Goal: Task Accomplishment & Management: Use online tool/utility

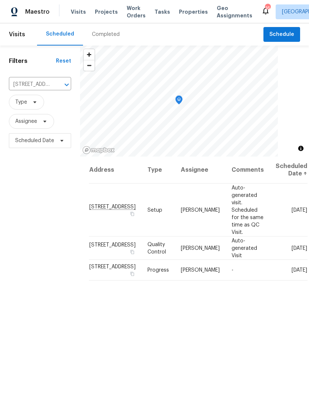
click at [100, 11] on span "Projects" at bounding box center [106, 11] width 23 height 7
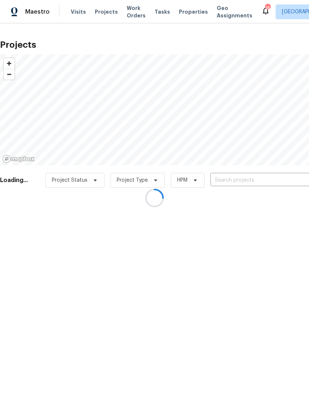
click at [273, 176] on div at bounding box center [154, 198] width 309 height 396
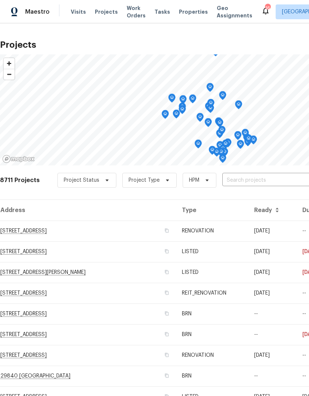
click at [272, 178] on input "text" at bounding box center [264, 180] width 85 height 11
type input "24 bell"
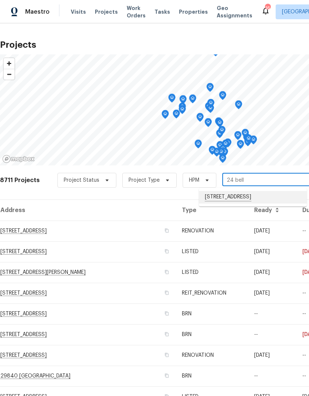
click at [274, 199] on li "[STREET_ADDRESS]" at bounding box center [253, 197] width 108 height 13
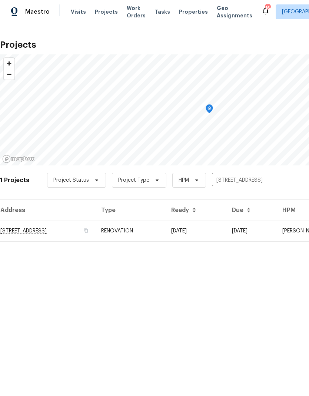
click at [259, 226] on td "[DATE]" at bounding box center [251, 230] width 50 height 21
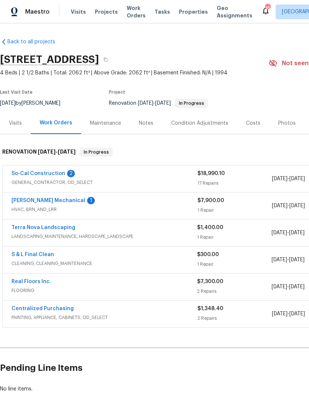
click at [28, 173] on link "So-Cal Construction" at bounding box center [38, 173] width 54 height 5
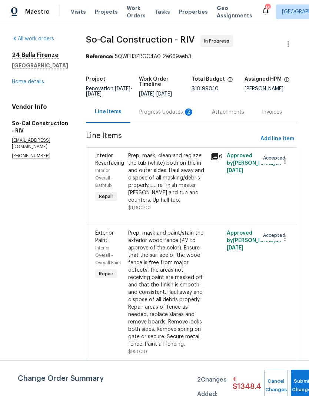
click at [164, 111] on div "Progress Updates 2" at bounding box center [166, 111] width 55 height 7
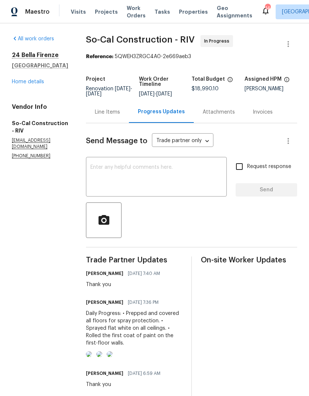
click at [27, 83] on link "Home details" at bounding box center [28, 81] width 32 height 5
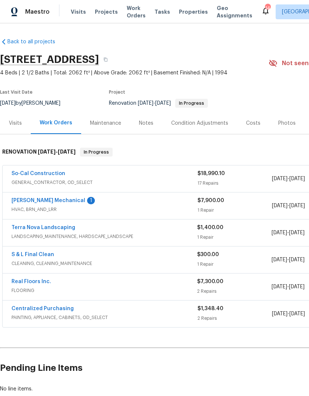
click at [33, 201] on link "[PERSON_NAME] Mechanical" at bounding box center [48, 200] width 74 height 5
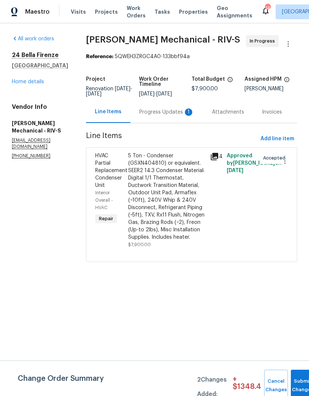
click at [153, 116] on div "Progress Updates 1" at bounding box center [166, 111] width 55 height 7
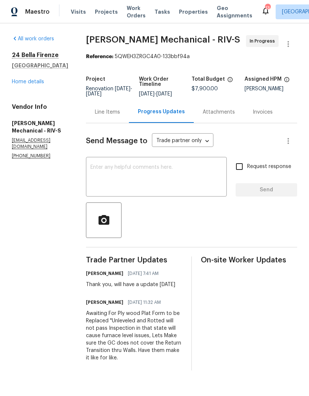
click at [26, 80] on link "Home details" at bounding box center [28, 81] width 32 height 5
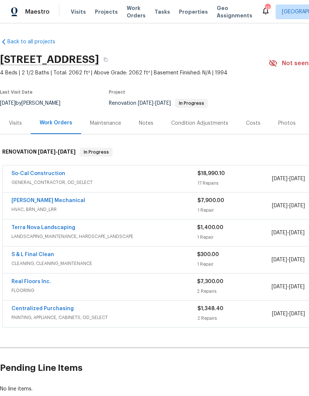
click at [82, 174] on div "So-Cal Construction" at bounding box center [104, 174] width 186 height 9
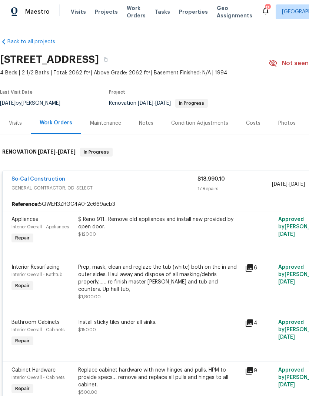
click at [24, 176] on link "So-Cal Construction" at bounding box center [38, 178] width 54 height 5
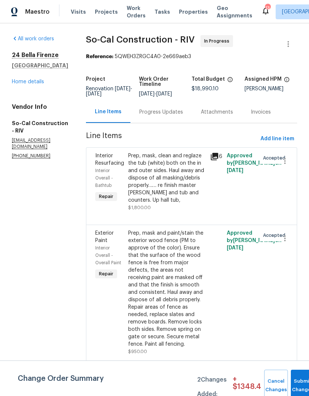
click at [174, 116] on div "Progress Updates" at bounding box center [161, 111] width 44 height 7
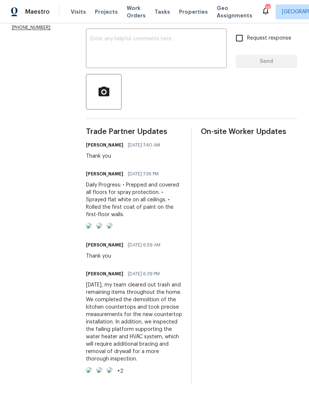
scroll to position [132, 0]
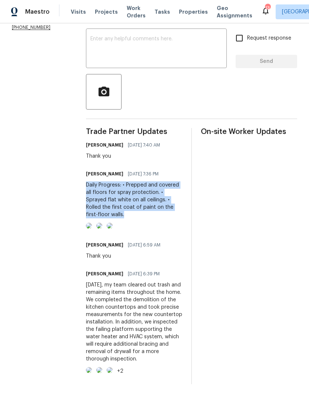
copy div "Daily Progress: • Prepped and covered all floors for spray protection. • Spraye…"
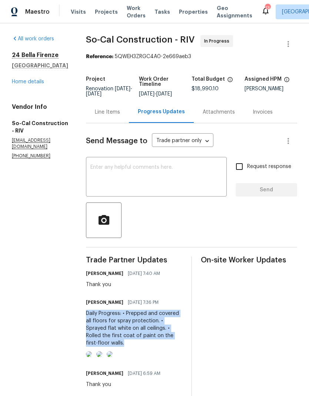
scroll to position [0, 0]
click at [28, 82] on link "Home details" at bounding box center [28, 81] width 32 height 5
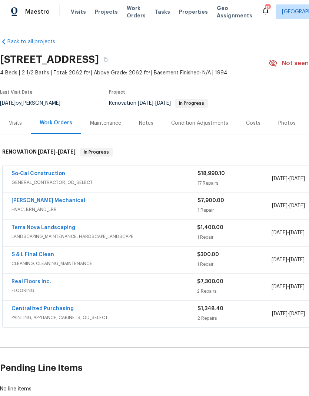
click at [147, 124] on div "Notes" at bounding box center [146, 122] width 14 height 7
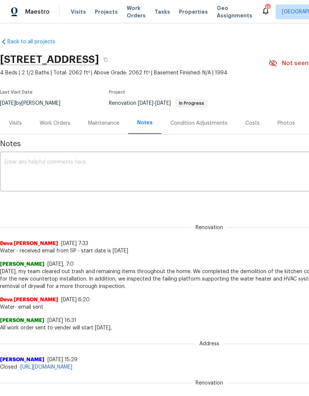
click at [31, 171] on textarea at bounding box center [208, 172] width 409 height 26
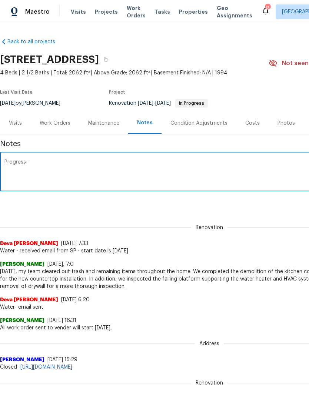
paste textarea "Daily Progress: • Prepped and covered all floors for spray protection. • Spraye…"
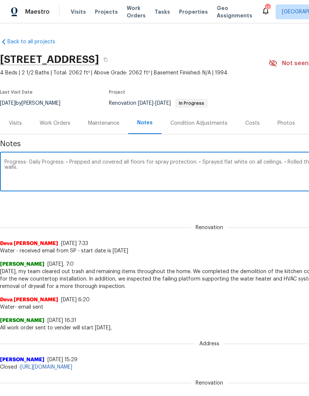
scroll to position [0, 109]
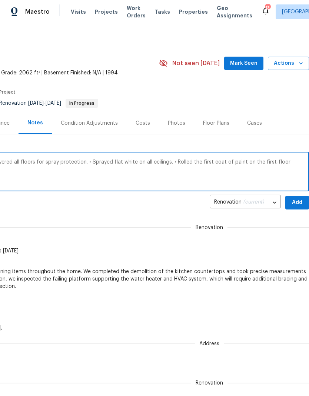
type textarea "Progress- Daily Progress: • Prepped and covered all floors for spray protection…"
click at [298, 200] on span "Add" at bounding box center [297, 202] width 12 height 9
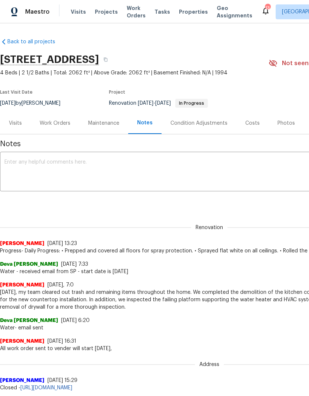
scroll to position [0, 0]
click at [53, 121] on div "Work Orders" at bounding box center [55, 122] width 31 height 7
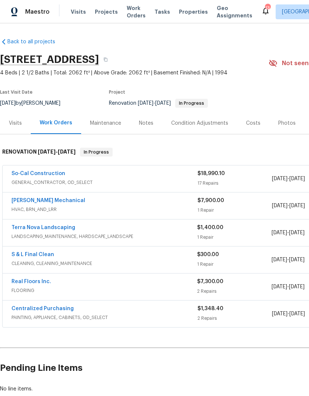
click at [151, 124] on div "Notes" at bounding box center [146, 122] width 14 height 7
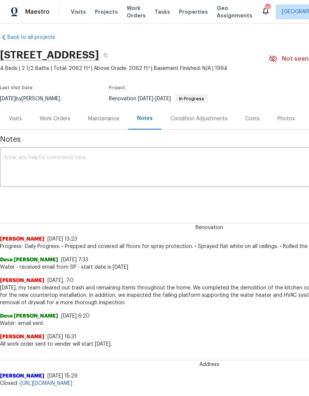
scroll to position [4, 0]
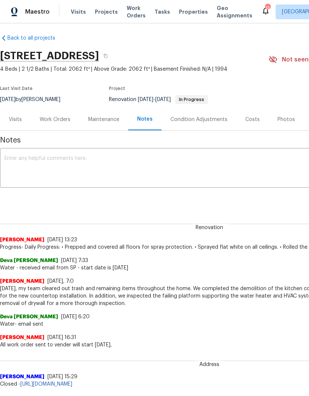
click at [54, 125] on div "Work Orders" at bounding box center [55, 119] width 48 height 22
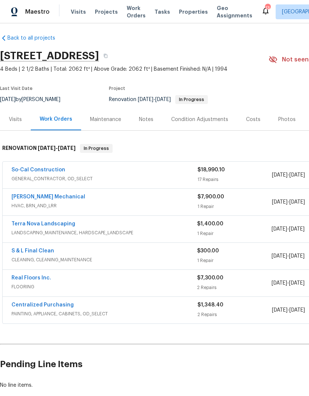
click at [40, 169] on link "So-Cal Construction" at bounding box center [38, 169] width 54 height 5
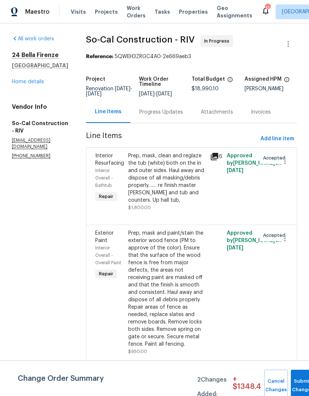
click at [27, 79] on link "Home details" at bounding box center [28, 81] width 32 height 5
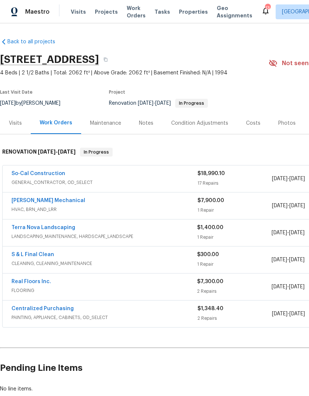
click at [30, 279] on link "Real Floors Inc." at bounding box center [31, 281] width 40 height 5
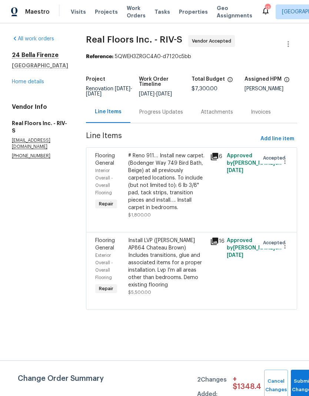
click at [169, 269] on div "Install LVP ([PERSON_NAME] AP864 Chateau Brown) Includes transitions, glue and …" at bounding box center [167, 263] width 78 height 52
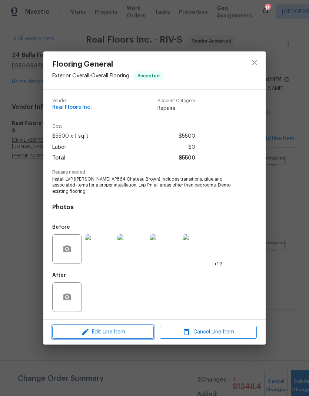
click at [93, 333] on span "Edit Line Item" at bounding box center [102, 331] width 97 height 9
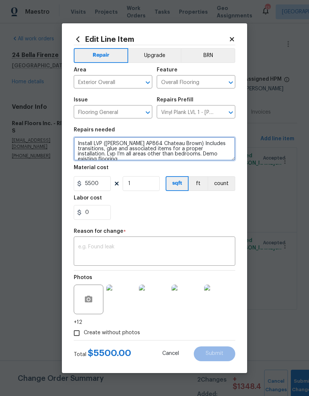
click at [78, 141] on textarea "Install LVP ([PERSON_NAME] AP864 Chateau Brown) Includes transitions, glue and …" at bounding box center [154, 149] width 161 height 24
type textarea "#reno911….Install LVP ([PERSON_NAME] AP864 Chateau Brown) Includes transitions,…"
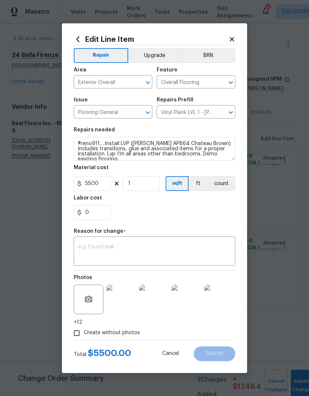
click at [99, 245] on textarea at bounding box center [154, 252] width 152 height 16
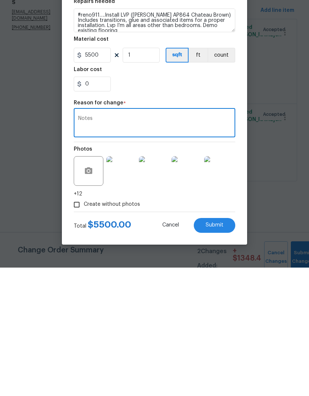
type textarea "Notes"
click at [222, 351] on span "Submit" at bounding box center [214, 354] width 18 height 6
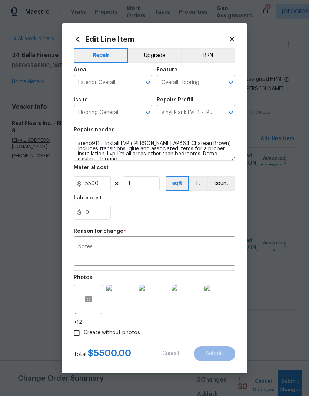
type textarea "Install LVP ([PERSON_NAME] AP864 Chateau Brown) Includes transitions, glue and …"
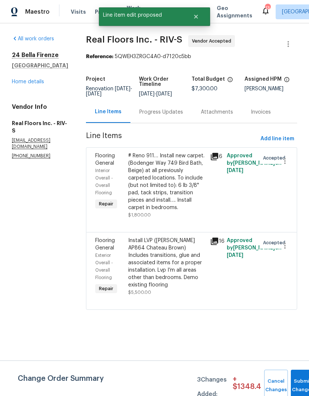
click at [26, 84] on link "Home details" at bounding box center [28, 81] width 32 height 5
